Goal: Purchase product/service

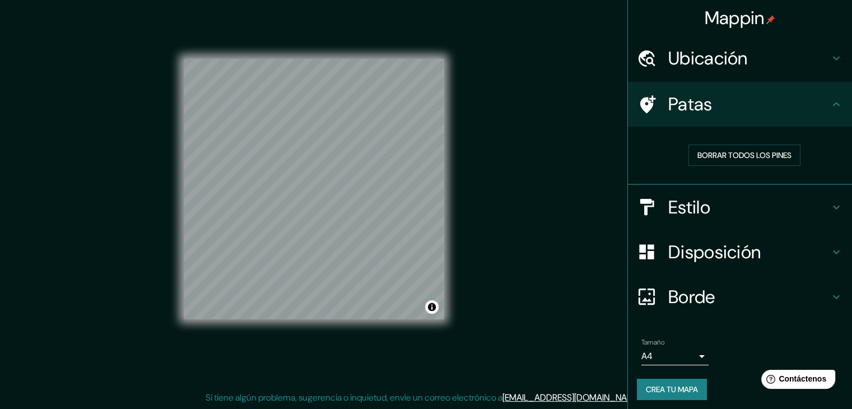
scroll to position [3, 0]
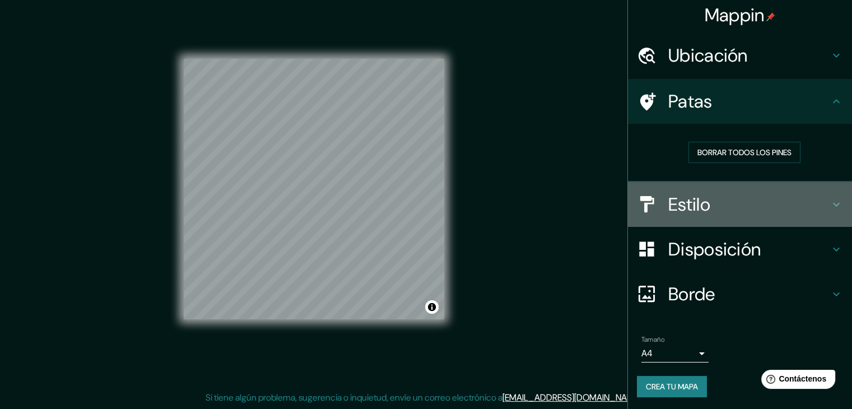
click at [738, 196] on h4 "Estilo" at bounding box center [749, 204] width 161 height 22
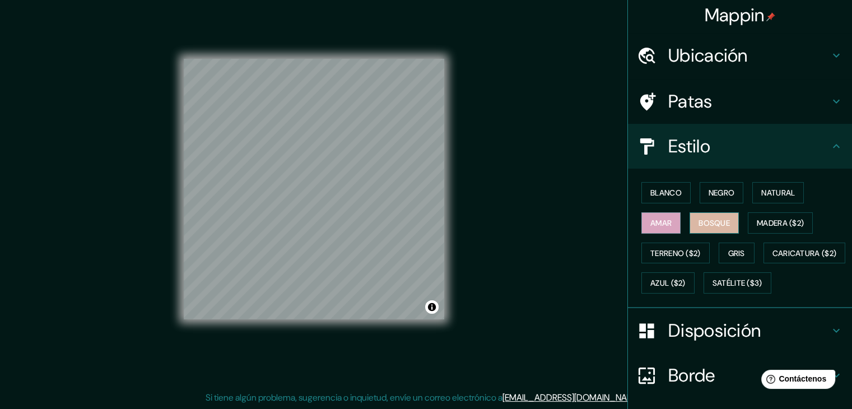
click at [715, 220] on font "Bosque" at bounding box center [714, 223] width 31 height 10
click at [670, 254] on font "Terreno ($2)" at bounding box center [676, 253] width 50 height 10
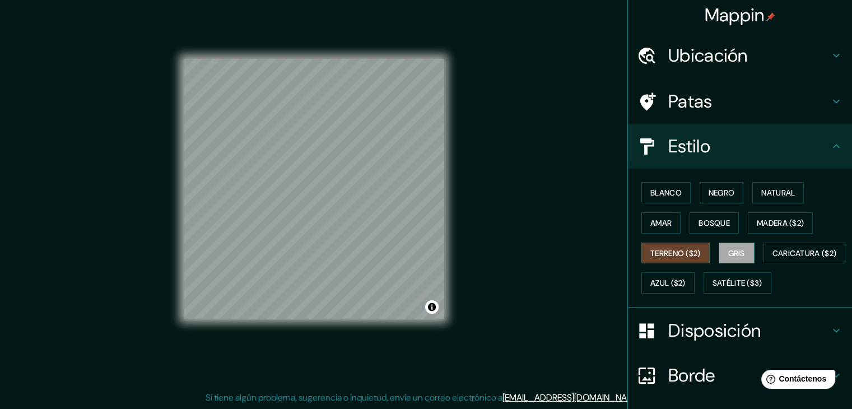
click at [732, 254] on font "Gris" at bounding box center [737, 253] width 17 height 10
click at [773, 261] on font "Caricatura ($2)" at bounding box center [805, 253] width 64 height 15
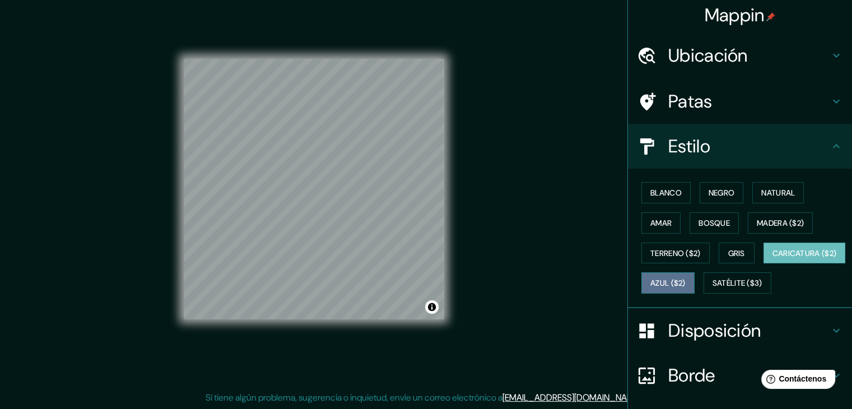
click at [686, 281] on font "Azul ($2)" at bounding box center [668, 284] width 35 height 10
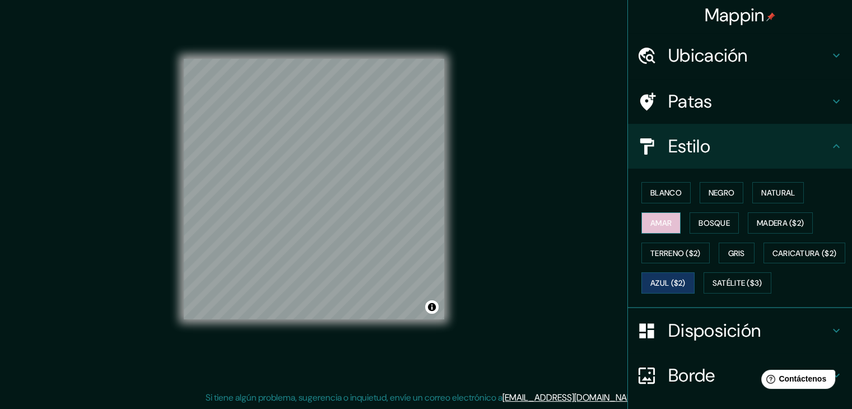
click at [667, 222] on button "Amar" at bounding box center [661, 222] width 39 height 21
click at [655, 194] on font "Blanco" at bounding box center [666, 193] width 31 height 10
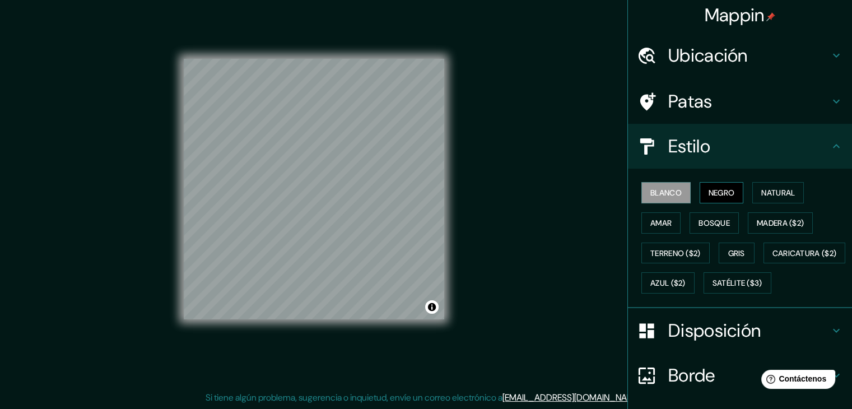
click at [709, 194] on font "Negro" at bounding box center [722, 193] width 26 height 10
click at [768, 191] on font "Natural" at bounding box center [779, 193] width 34 height 10
drag, startPoint x: 448, startPoint y: 234, endPoint x: 520, endPoint y: 202, distance: 79.0
click at [520, 202] on div "Mappin Ubicación [GEOGRAPHIC_DATA], [GEOGRAPHIC_DATA], [GEOGRAPHIC_DATA] [GEOGR…" at bounding box center [426, 198] width 852 height 422
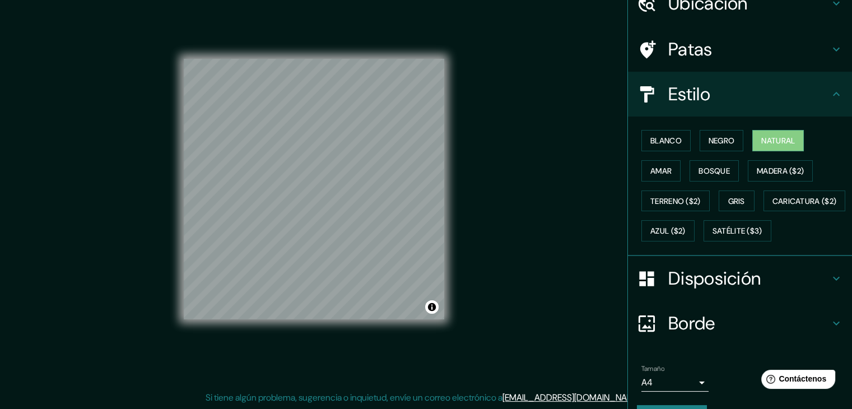
scroll to position [0, 0]
